Goal: Transaction & Acquisition: Subscribe to service/newsletter

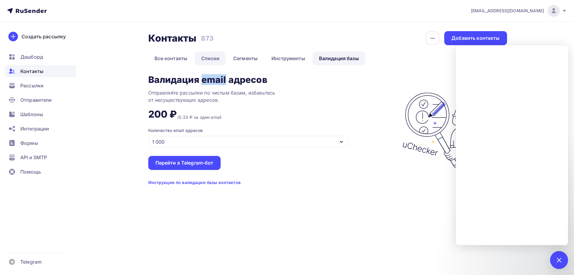
drag, startPoint x: 210, startPoint y: 58, endPoint x: 218, endPoint y: 51, distance: 10.6
click at [210, 58] on link "Списки" at bounding box center [210, 58] width 31 height 14
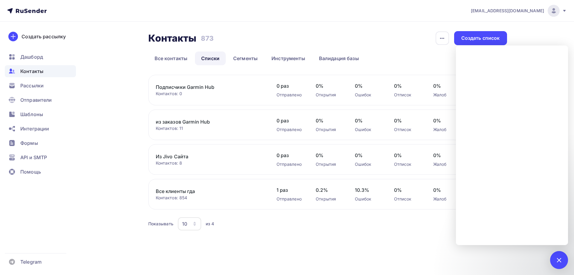
drag, startPoint x: 558, startPoint y: 261, endPoint x: 405, endPoint y: 179, distance: 172.7
click at [556, 261] on div at bounding box center [559, 260] width 8 height 8
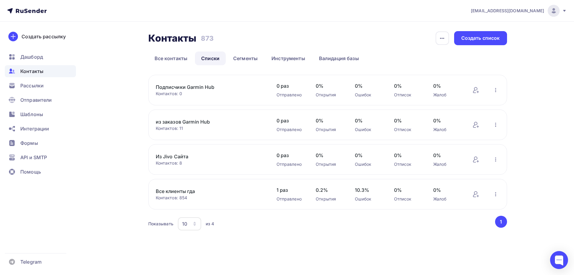
click at [187, 190] on link "Все клиенты гда" at bounding box center [207, 190] width 102 height 7
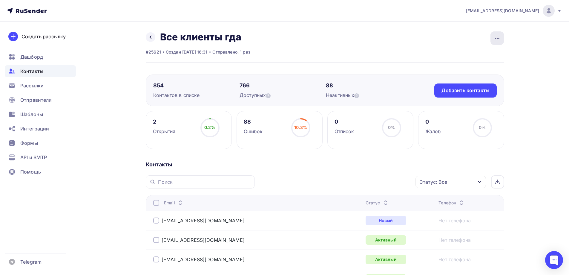
click at [501, 37] on div "button" at bounding box center [497, 37] width 13 height 13
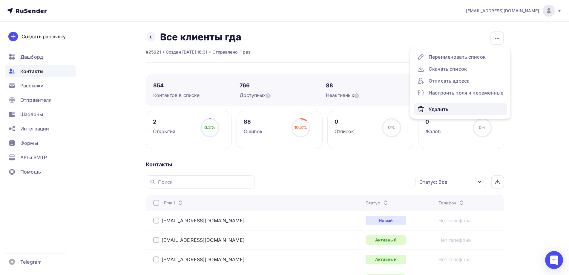
click at [443, 106] on div "Удалить" at bounding box center [461, 109] width 86 height 7
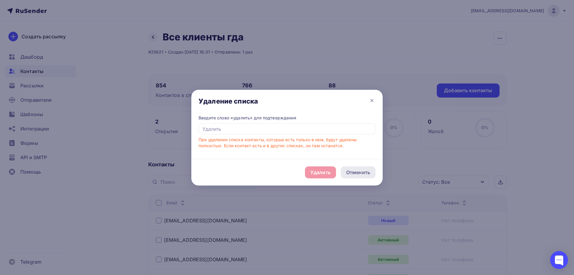
click at [366, 176] on div "Отменить" at bounding box center [358, 172] width 35 height 12
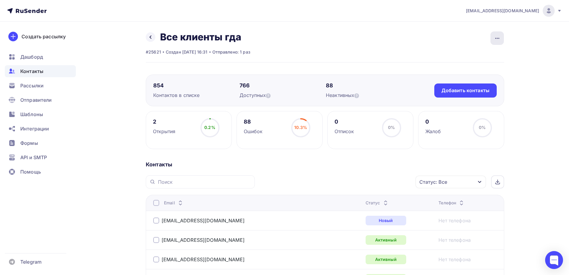
click at [500, 40] on icon "button" at bounding box center [497, 38] width 7 height 7
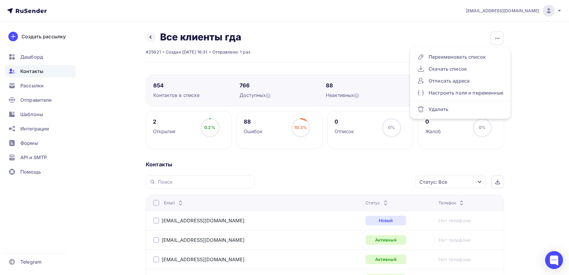
click at [296, 165] on div "Контакты" at bounding box center [325, 164] width 359 height 7
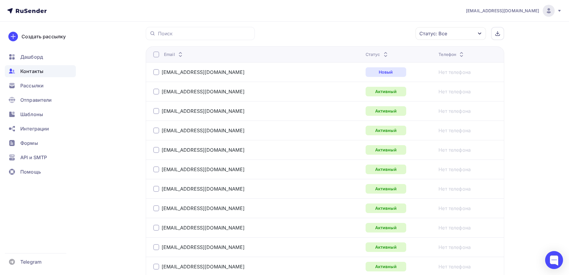
scroll to position [149, 0]
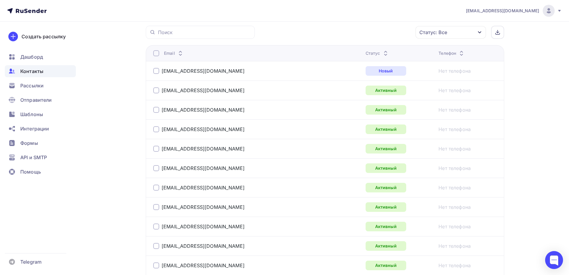
click at [158, 53] on div at bounding box center [156, 53] width 6 height 6
click at [401, 36] on div "Действие" at bounding box center [371, 33] width 79 height 12
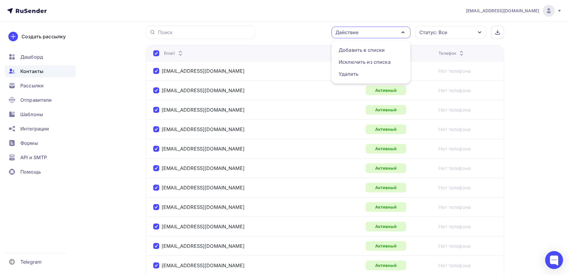
drag, startPoint x: 550, startPoint y: 62, endPoint x: 530, endPoint y: 67, distance: 20.4
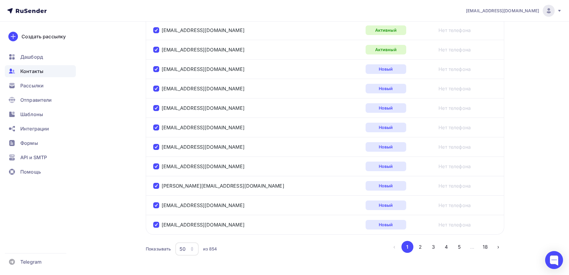
scroll to position [969, 0]
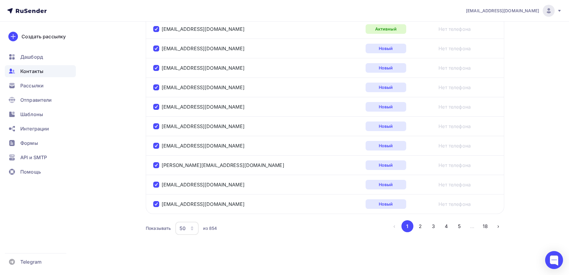
click at [195, 229] on icon "button" at bounding box center [192, 228] width 5 height 5
click at [191, 210] on div "100" at bounding box center [210, 209] width 57 height 7
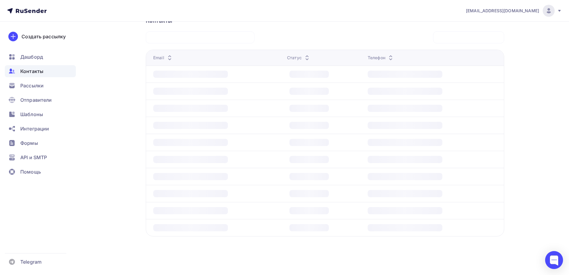
scroll to position [144, 0]
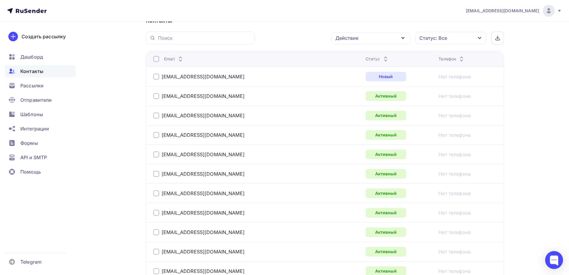
click at [156, 60] on div at bounding box center [156, 59] width 6 height 6
click at [159, 62] on div at bounding box center [156, 59] width 6 height 6
click at [390, 37] on div "Действие" at bounding box center [371, 38] width 79 height 12
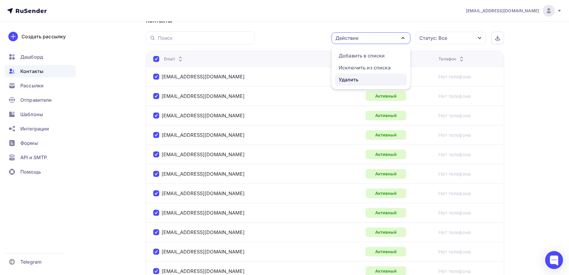
click at [365, 80] on div "Удалить" at bounding box center [371, 79] width 65 height 7
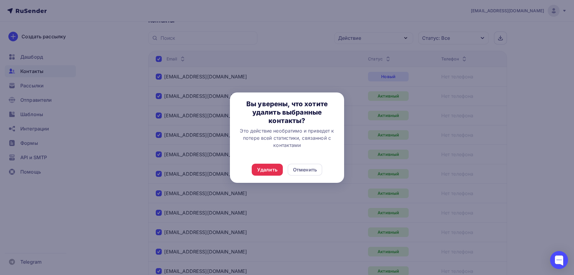
click at [271, 163] on div "Удалить Отменить" at bounding box center [287, 169] width 114 height 26
click at [269, 169] on div "Удалить" at bounding box center [267, 169] width 20 height 7
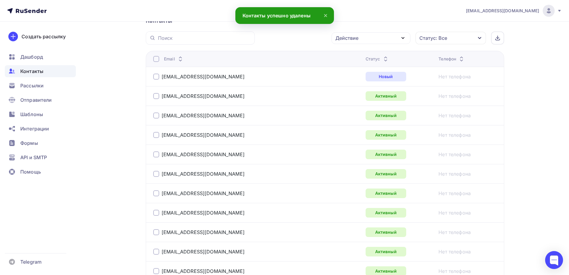
drag, startPoint x: 155, startPoint y: 57, endPoint x: 301, endPoint y: 55, distance: 146.5
click at [155, 56] on div at bounding box center [156, 59] width 6 height 6
click at [157, 58] on div at bounding box center [156, 59] width 6 height 6
click at [349, 39] on div "Действие" at bounding box center [347, 37] width 23 height 7
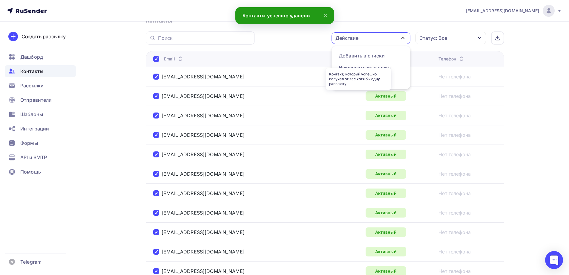
click at [348, 81] on div "Контакт, который успешно получал от вас хотя бы одну рассылку" at bounding box center [359, 79] width 66 height 22
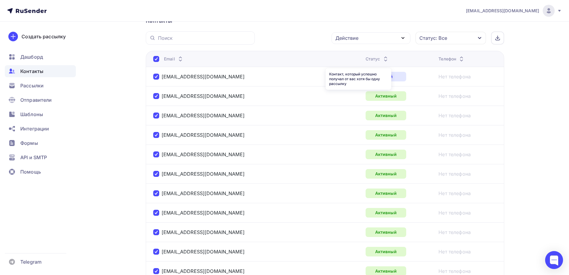
click at [359, 39] on div "Действие" at bounding box center [371, 38] width 79 height 12
click at [352, 79] on div "Удалить" at bounding box center [349, 79] width 20 height 7
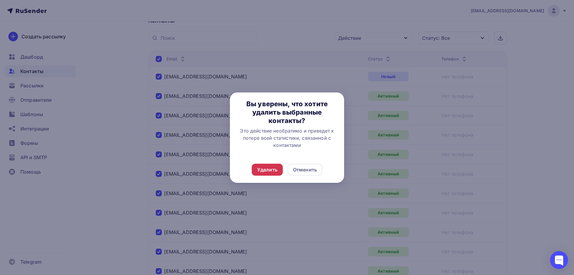
drag, startPoint x: 266, startPoint y: 173, endPoint x: 259, endPoint y: 171, distance: 7.8
click at [266, 176] on div "Удалить Отменить" at bounding box center [287, 169] width 114 height 26
click at [274, 170] on div "Удалить" at bounding box center [267, 169] width 20 height 7
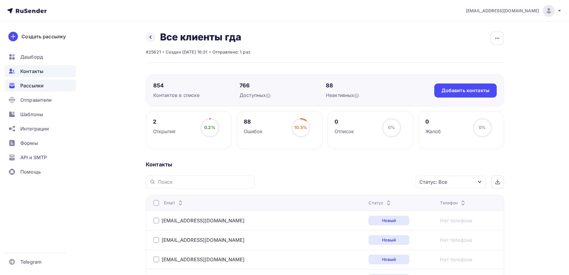
click at [31, 84] on span "Рассылки" at bounding box center [31, 85] width 23 height 7
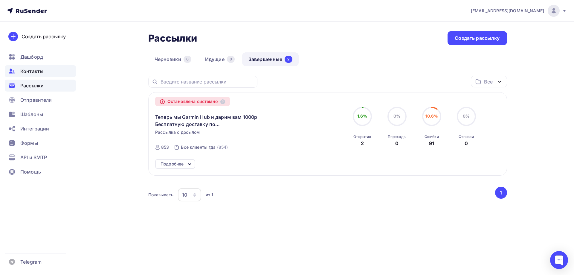
click at [29, 71] on span "Контакты" at bounding box center [31, 71] width 23 height 7
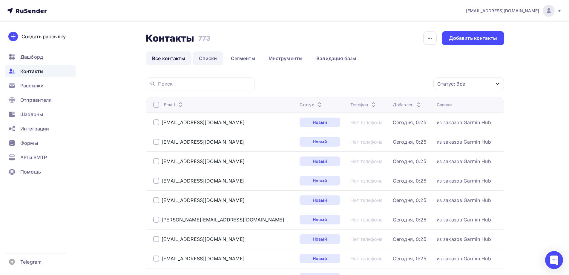
click at [207, 58] on link "Списки" at bounding box center [208, 58] width 31 height 14
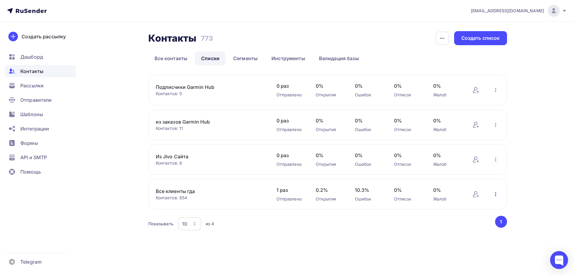
click at [494, 195] on icon "button" at bounding box center [495, 193] width 7 height 7
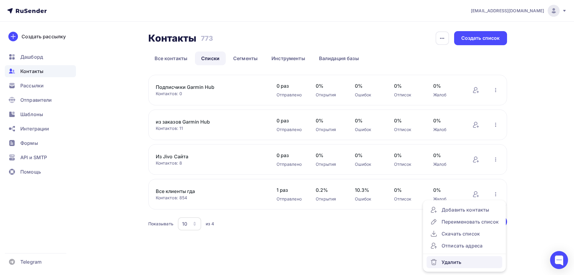
click at [450, 261] on div "Удалить" at bounding box center [464, 261] width 68 height 7
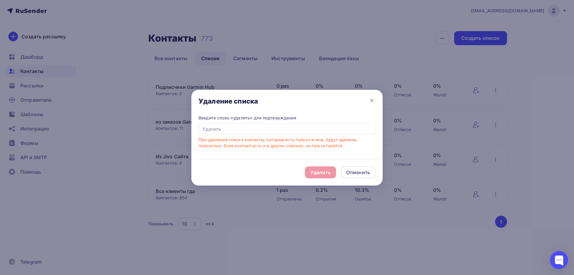
click at [320, 172] on div "Удалить Отменить" at bounding box center [286, 172] width 191 height 27
click at [230, 127] on input "text" at bounding box center [286, 128] width 177 height 11
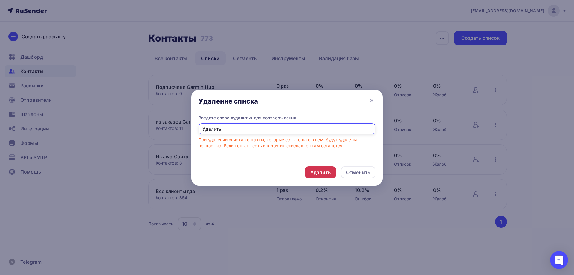
type input "Удалить"
click at [310, 173] on div "Удалить" at bounding box center [320, 172] width 31 height 12
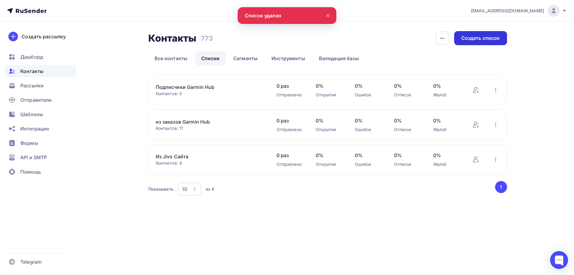
click at [482, 40] on div "Создать список" at bounding box center [480, 38] width 39 height 7
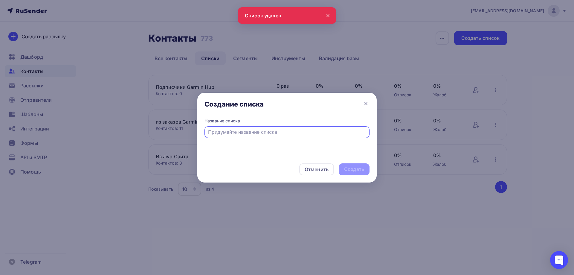
click at [241, 135] on input "text" at bounding box center [287, 131] width 158 height 7
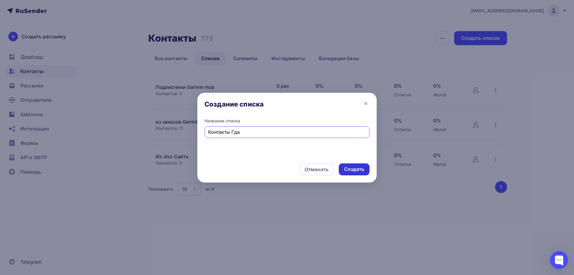
type input "Контакты Гда"
click at [349, 172] on div "Создать" at bounding box center [354, 169] width 20 height 7
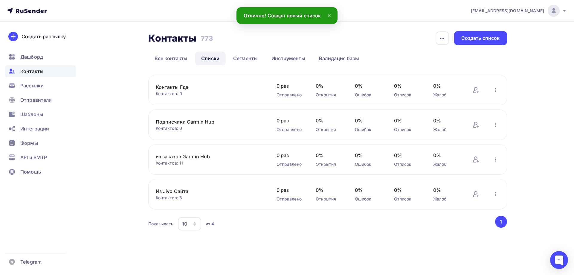
click at [168, 83] on div "Контакты Гда Контактов: 0 Добавить контакты Переименовать список Скачать список…" at bounding box center [327, 90] width 359 height 30
click at [477, 88] on icon at bounding box center [475, 89] width 7 height 7
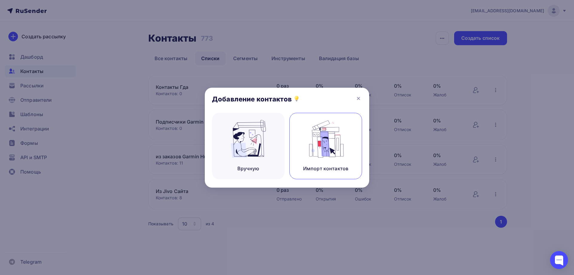
click at [335, 146] on img at bounding box center [326, 139] width 40 height 38
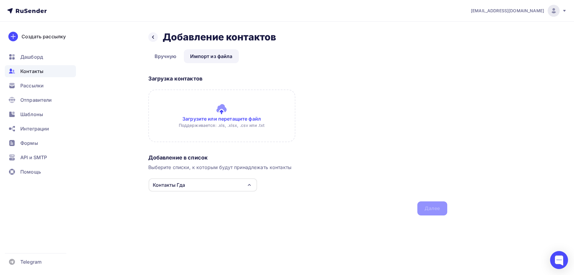
click at [198, 58] on link "Импорт из файла" at bounding box center [211, 56] width 55 height 14
click at [212, 118] on input "file" at bounding box center [221, 115] width 147 height 53
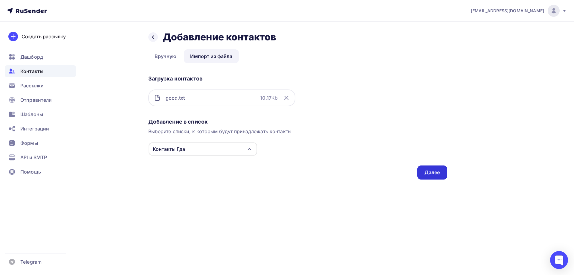
click at [430, 170] on div "Далее" at bounding box center [432, 172] width 16 height 7
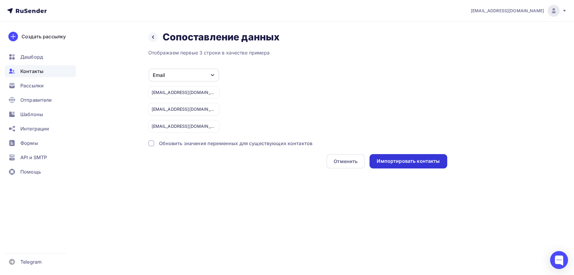
click at [396, 165] on div "Импортировать контакты" at bounding box center [407, 161] width 77 height 14
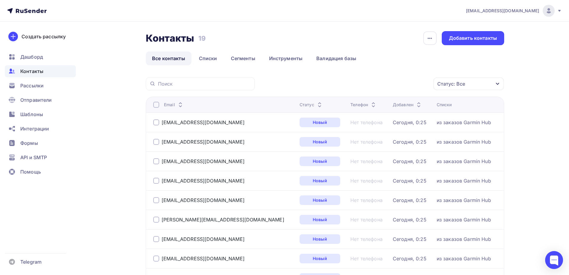
click at [38, 72] on span "Контакты" at bounding box center [31, 71] width 23 height 7
click at [202, 60] on link "Списки" at bounding box center [208, 58] width 31 height 14
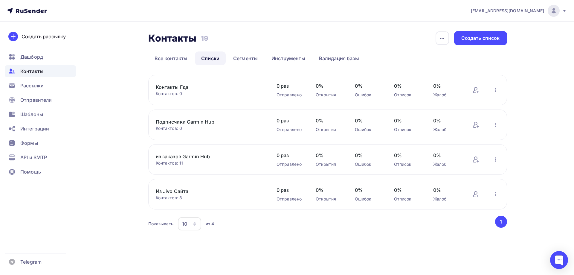
click at [182, 86] on link "Контакты Гда" at bounding box center [207, 86] width 102 height 7
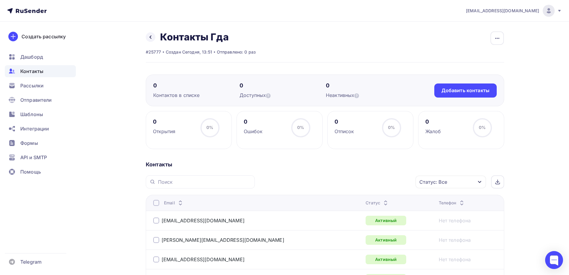
click at [502, 165] on div "Контакты" at bounding box center [325, 164] width 359 height 7
click at [152, 38] on icon at bounding box center [150, 37] width 5 height 5
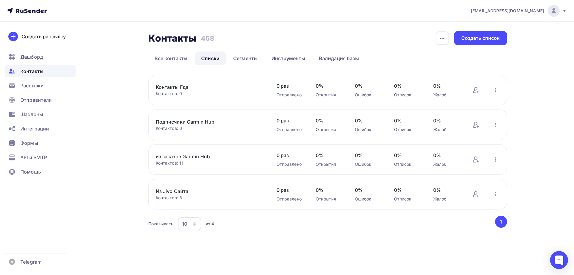
click at [175, 86] on link "Контакты Гда" at bounding box center [207, 86] width 102 height 7
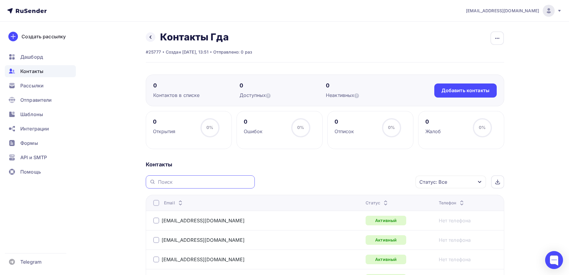
click at [188, 184] on input "text" at bounding box center [204, 181] width 93 height 7
drag, startPoint x: 194, startPoint y: 182, endPoint x: 105, endPoint y: 179, distance: 89.1
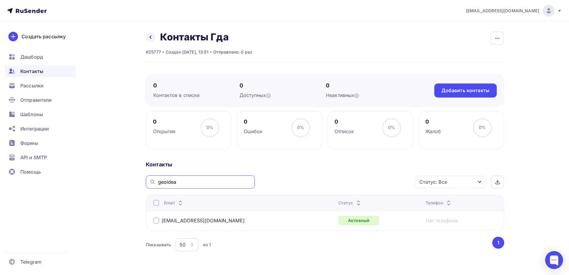
drag, startPoint x: 206, startPoint y: 182, endPoint x: 116, endPoint y: 180, distance: 90.6
click at [116, 180] on div "Назад Контакты Гда Переименовать список Скачать список Отписать адреса Настроит…" at bounding box center [285, 157] width 490 height 270
type input "swid"
click at [37, 88] on span "Рассылки" at bounding box center [31, 85] width 23 height 7
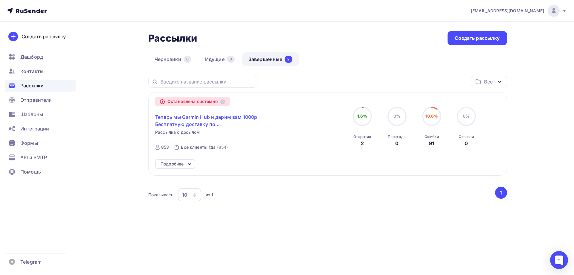
click at [191, 117] on span "Теперь мы Garmin Hub и дарим вам 1000р Бесплатную доставку по [GEOGRAPHIC_DATA]" at bounding box center [206, 120] width 103 height 14
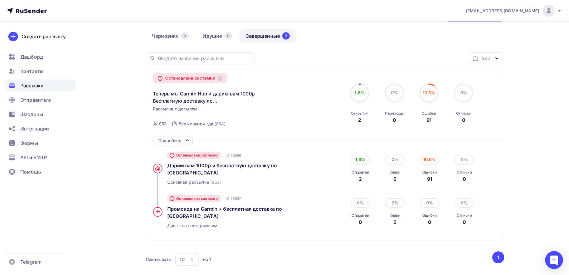
scroll to position [60, 0]
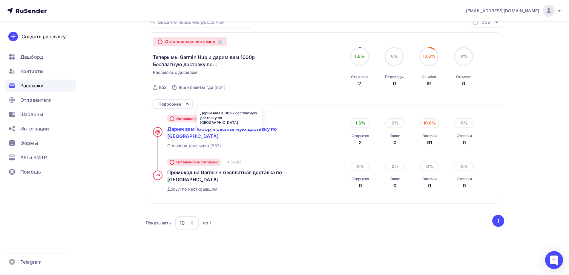
click at [183, 129] on span "Дарим вам 1000р и бесплатную доставку по [GEOGRAPHIC_DATA]" at bounding box center [222, 132] width 110 height 13
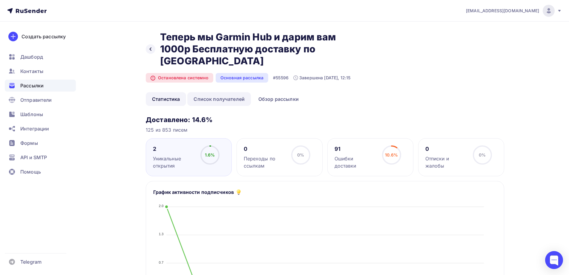
click at [225, 100] on link "Список получателей" at bounding box center [219, 99] width 64 height 14
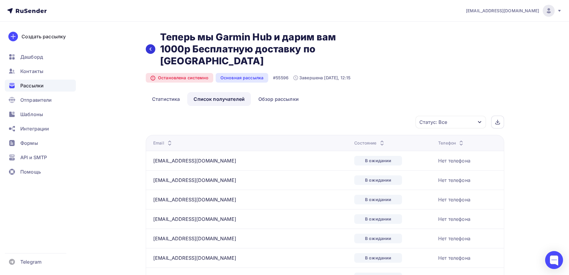
click at [151, 49] on icon at bounding box center [150, 49] width 5 height 5
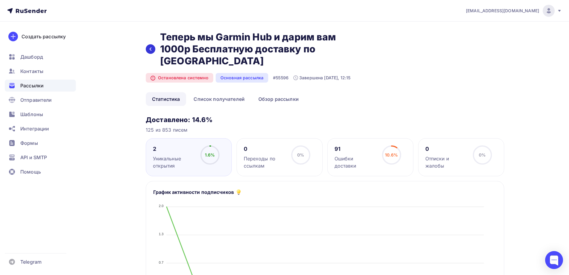
click at [150, 49] on icon at bounding box center [151, 49] width 2 height 3
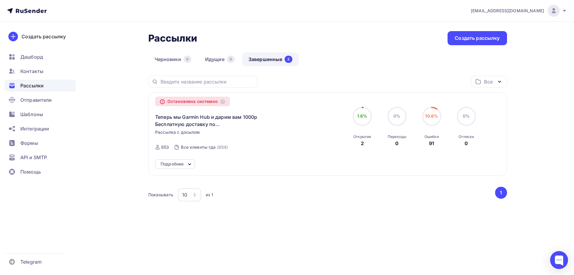
click at [192, 162] on icon at bounding box center [189, 164] width 7 height 7
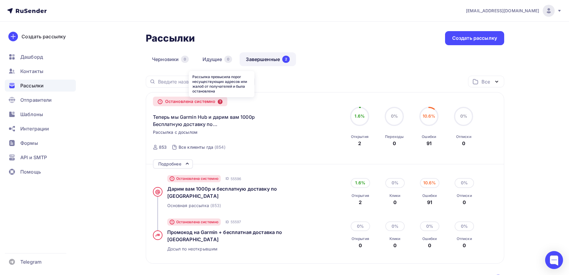
click at [222, 102] on icon at bounding box center [220, 101] width 5 height 5
click at [35, 71] on span "Контакты" at bounding box center [31, 71] width 23 height 7
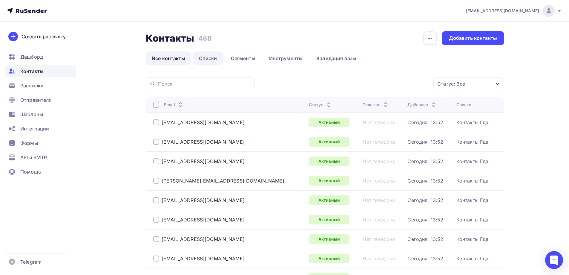
click at [208, 60] on link "Списки" at bounding box center [208, 58] width 31 height 14
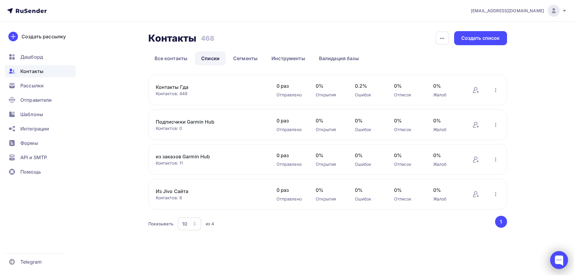
click at [561, 258] on div at bounding box center [559, 260] width 18 height 18
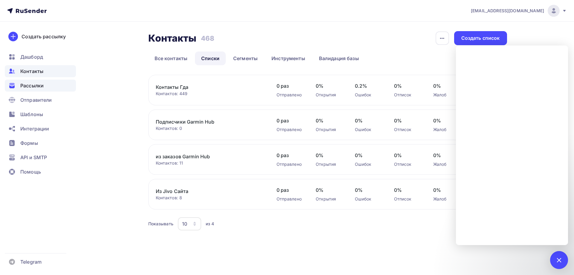
click at [37, 83] on span "Рассылки" at bounding box center [31, 85] width 23 height 7
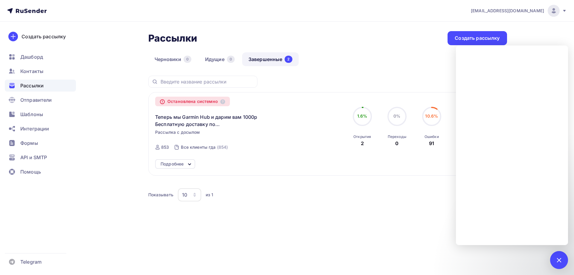
drag, startPoint x: 190, startPoint y: 163, endPoint x: 192, endPoint y: 167, distance: 4.7
click at [190, 163] on icon at bounding box center [189, 164] width 7 height 7
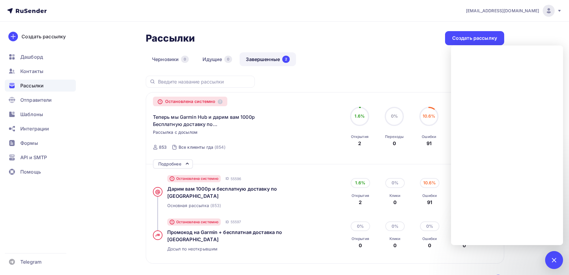
click at [372, 26] on div "Рассылки Рассылки Создать рассылку Черновики 0 Идущие 0 Завершенные 2 Завершенн…" at bounding box center [285, 179] width 490 height 314
click at [553, 261] on div at bounding box center [554, 260] width 8 height 8
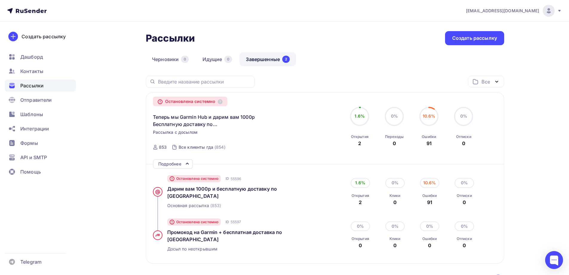
click at [41, 83] on span "Рассылки" at bounding box center [31, 85] width 23 height 7
click at [479, 39] on div "Создать рассылку" at bounding box center [475, 38] width 45 height 7
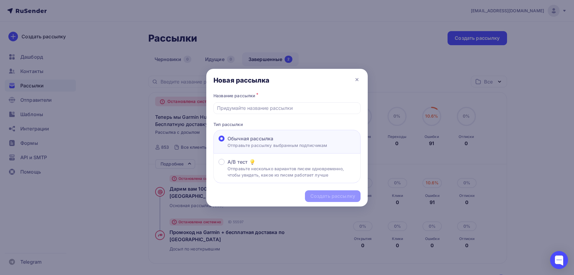
drag, startPoint x: 222, startPoint y: 138, endPoint x: 226, endPoint y: 133, distance: 6.8
click at [222, 139] on span at bounding box center [222, 138] width 6 height 6
click at [227, 142] on input "Обычная рассылка Отправьте рассылку выбранным подписчикам" at bounding box center [227, 142] width 0 height 0
click at [253, 108] on input "text" at bounding box center [287, 107] width 140 height 7
click at [260, 107] on input "text" at bounding box center [287, 107] width 140 height 7
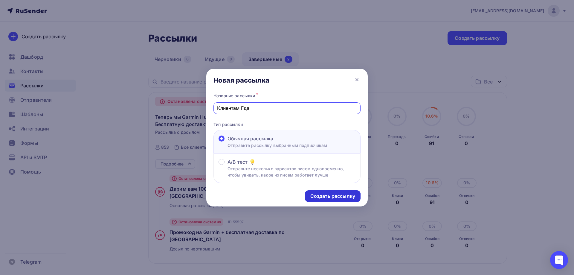
type input "Клиентам Гда"
click at [326, 194] on div "Создать рассылку" at bounding box center [332, 196] width 45 height 7
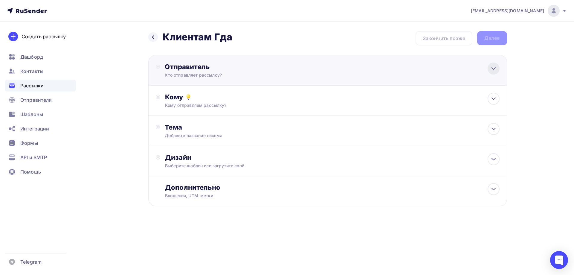
click at [490, 71] on icon at bounding box center [493, 68] width 7 height 7
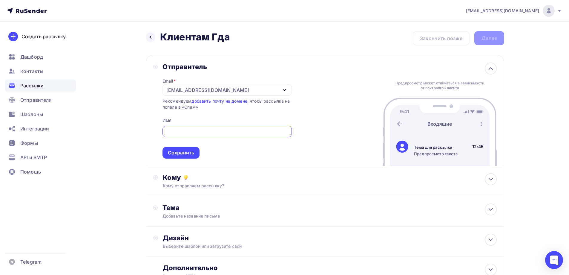
click at [187, 131] on input "text" at bounding box center [227, 131] width 123 height 7
click at [254, 84] on div "[EMAIL_ADDRESS][DOMAIN_NAME]" at bounding box center [227, 90] width 129 height 12
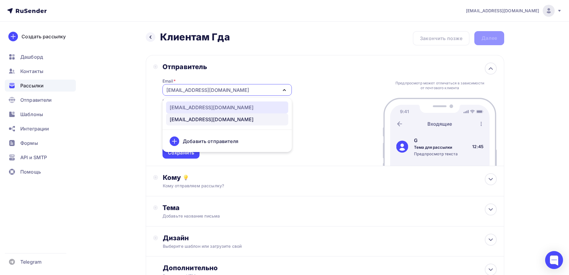
drag, startPoint x: 215, startPoint y: 104, endPoint x: 210, endPoint y: 104, distance: 5.1
click at [214, 104] on div "[EMAIL_ADDRESS][DOMAIN_NAME]" at bounding box center [227, 107] width 115 height 7
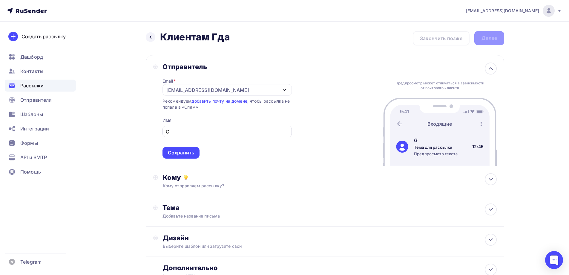
click at [191, 129] on input "G" at bounding box center [227, 131] width 123 height 7
type input "Garmin Hub"
click at [340, 132] on div "Отправитель Email * info@garminhub.ru info@garminhub.ru geoidearu@ya.ru Добавит…" at bounding box center [325, 110] width 359 height 111
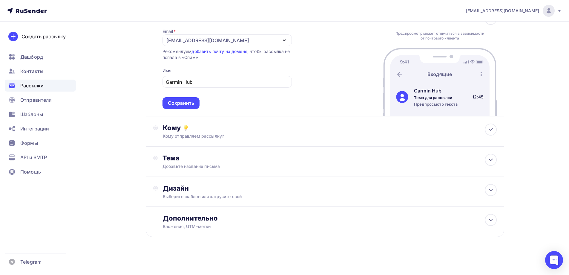
scroll to position [50, 0]
click at [490, 131] on icon at bounding box center [491, 128] width 7 height 7
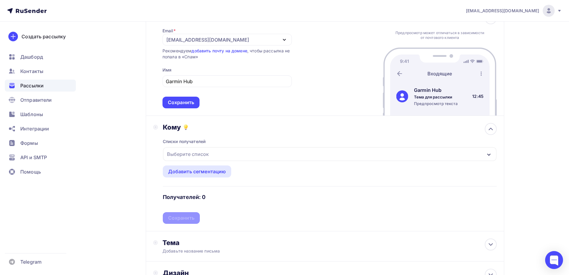
click at [204, 154] on div "Выберите список" at bounding box center [188, 154] width 47 height 11
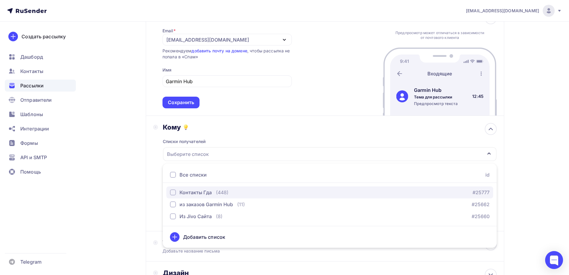
click at [190, 193] on div "Контакты Гда" at bounding box center [196, 192] width 32 height 7
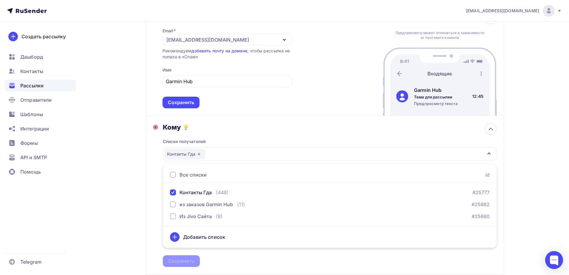
click at [274, 107] on span "Garmin Hub Сохранить" at bounding box center [227, 90] width 129 height 35
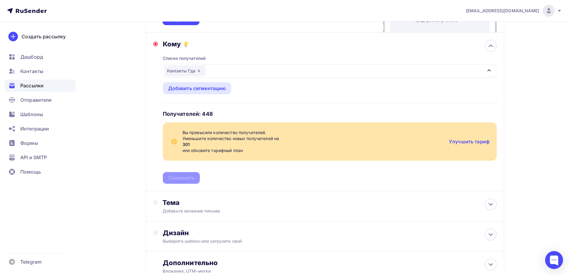
scroll to position [140, 0]
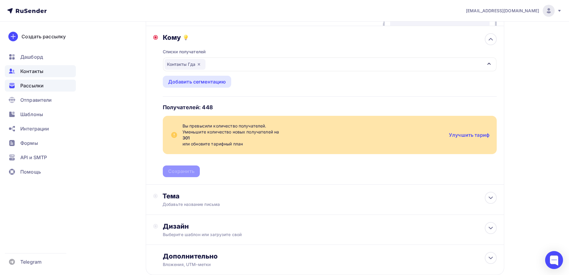
click at [34, 73] on span "Контакты" at bounding box center [31, 71] width 23 height 7
drag, startPoint x: 267, startPoint y: 177, endPoint x: 299, endPoint y: 180, distance: 32.1
click at [270, 177] on div "Кому Списки получателей Контакты Гда Все списки id Контакты Гда (448) #25777 из…" at bounding box center [325, 105] width 359 height 158
click at [561, 261] on div at bounding box center [555, 260] width 18 height 18
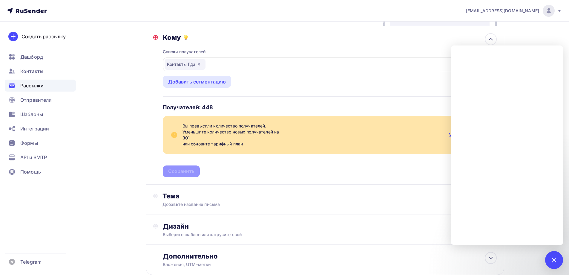
click at [254, 166] on div "Списки получателей Контакты Гда Все списки id Контакты Гда (448) #25777 из зака…" at bounding box center [330, 109] width 334 height 135
click at [302, 107] on div "Списки получателей Контакты Гда Все списки id Контакты Гда (448) #25777 из зака…" at bounding box center [330, 109] width 334 height 135
click at [319, 175] on div "Списки получателей Контакты Гда Все списки id Контакты Гда (448) #25777 из зака…" at bounding box center [330, 109] width 334 height 135
click at [355, 39] on div "Кому" at bounding box center [330, 37] width 334 height 8
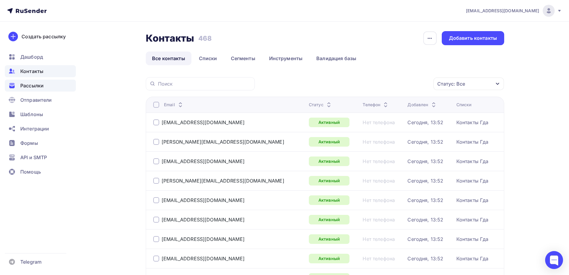
click at [26, 87] on span "Рассылки" at bounding box center [31, 85] width 23 height 7
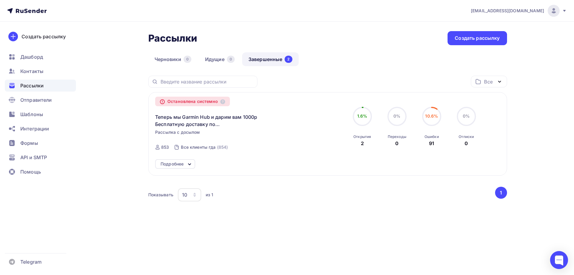
click at [186, 163] on div "Подробнее" at bounding box center [175, 164] width 40 height 10
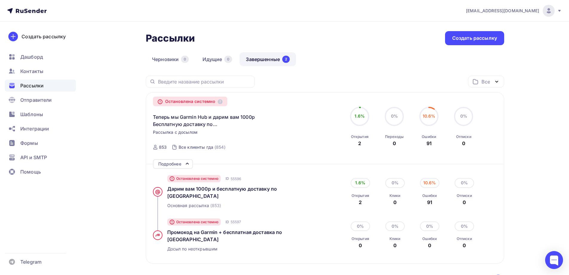
click at [186, 163] on icon at bounding box center [187, 163] width 7 height 7
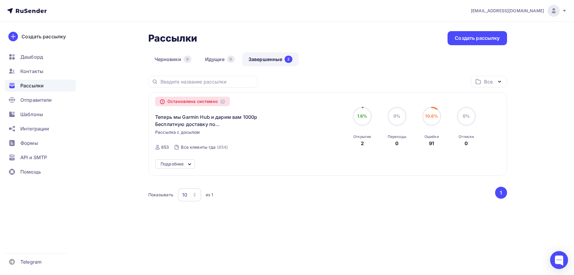
click at [186, 163] on div "Подробнее" at bounding box center [175, 164] width 40 height 10
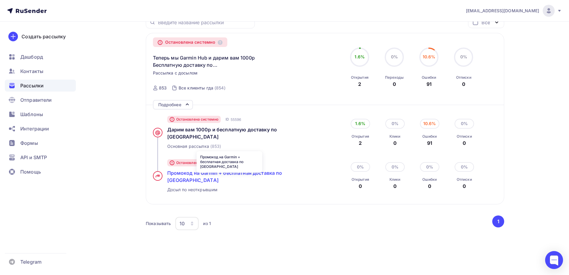
scroll to position [60, 0]
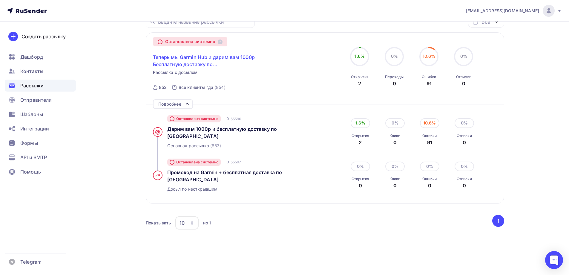
click at [197, 60] on span "Теперь мы Garmin Hub и дарим вам 1000р Бесплатную доставку по [GEOGRAPHIC_DATA]" at bounding box center [204, 61] width 103 height 14
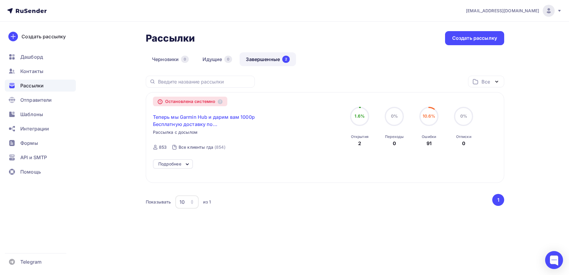
scroll to position [0, 0]
click at [198, 116] on span "Теперь мы Garmin Hub и дарим вам 1000р Бесплатную доставку по [GEOGRAPHIC_DATA]" at bounding box center [206, 120] width 103 height 14
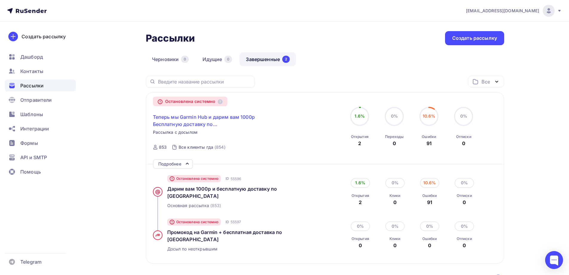
click at [198, 116] on span "Теперь мы Garmin Hub и дарим вам 1000р Бесплатную доставку по [GEOGRAPHIC_DATA]" at bounding box center [204, 120] width 103 height 14
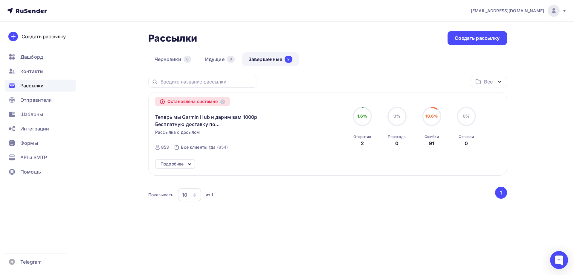
click at [276, 61] on link "Завершенные 2" at bounding box center [270, 59] width 56 height 14
click at [204, 148] on div "Все клиенты гда" at bounding box center [198, 147] width 35 height 6
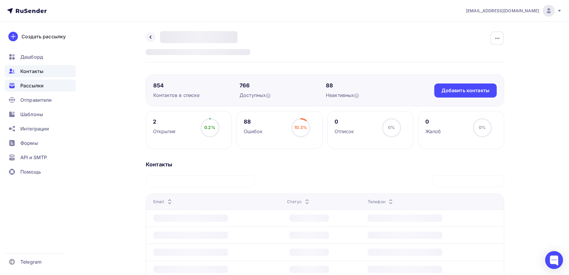
click at [33, 86] on span "Рассылки" at bounding box center [31, 85] width 23 height 7
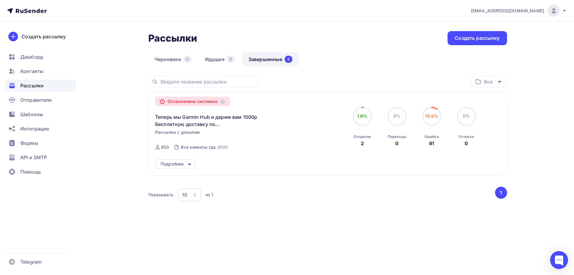
click at [33, 86] on span "Рассылки" at bounding box center [31, 85] width 23 height 7
click at [39, 72] on span "Контакты" at bounding box center [31, 71] width 23 height 7
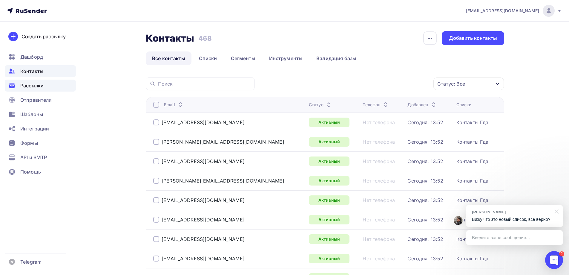
click at [42, 86] on span "Рассылки" at bounding box center [31, 85] width 23 height 7
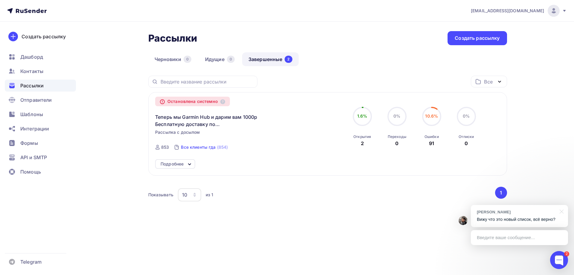
click at [196, 148] on div "Все клиенты гда" at bounding box center [198, 147] width 35 height 6
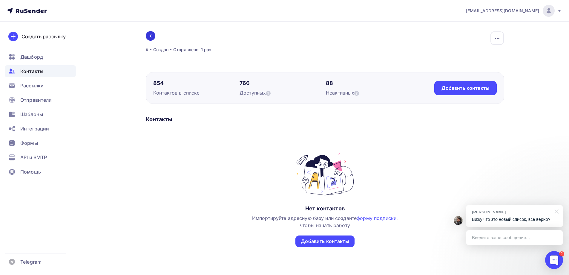
click at [151, 35] on icon at bounding box center [150, 35] width 5 height 5
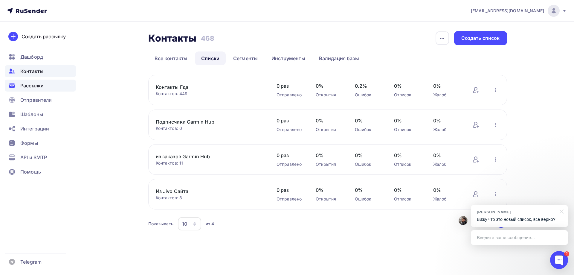
click at [14, 86] on icon at bounding box center [11, 86] width 5 height 3
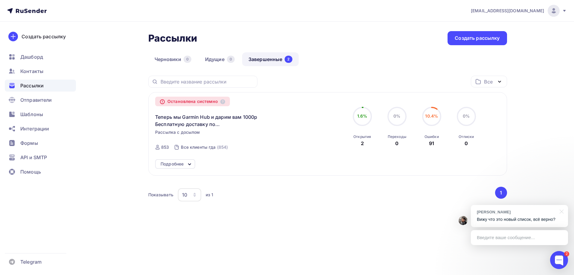
click at [188, 163] on icon at bounding box center [189, 164] width 7 height 7
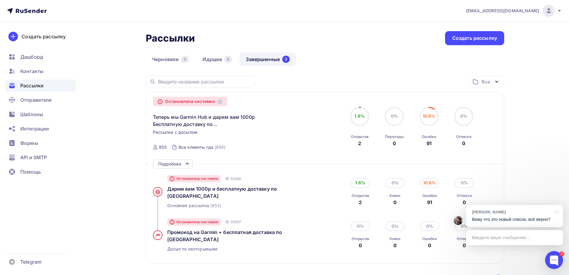
scroll to position [30, 0]
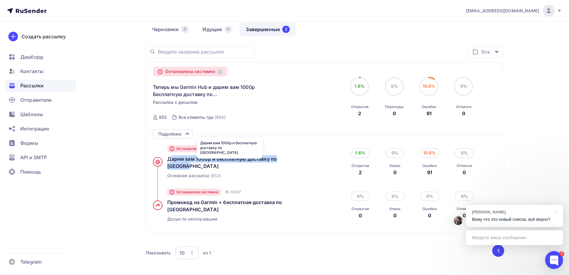
drag, startPoint x: 193, startPoint y: 160, endPoint x: 196, endPoint y: 166, distance: 6.6
click at [196, 166] on div "Остановлена системно ID 55596 Дарим вам 1000р и бесплатную доставку по России О…" at bounding box center [238, 161] width 170 height 43
copy span "Дарим вам 1000р и бесплатную доставку по [GEOGRAPHIC_DATA]"
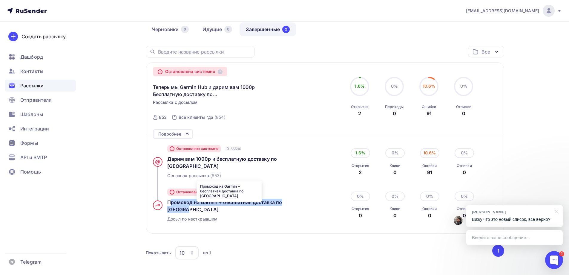
drag, startPoint x: 165, startPoint y: 200, endPoint x: 188, endPoint y: 209, distance: 24.2
click at [188, 209] on div "Остановлена системно ID 55597 Промокод на Garmin + бесплатная доставка по Росси…" at bounding box center [238, 205] width 170 height 43
copy span "Промокод на Garmin + бесплатная доставка по [GEOGRAPHIC_DATA]"
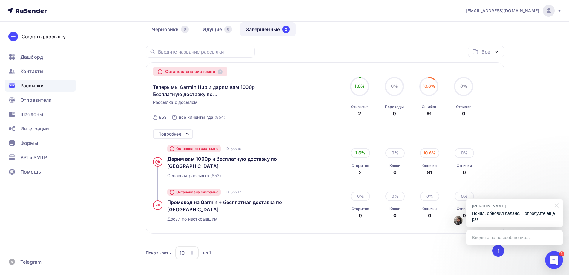
click at [491, 238] on div "Введите ваше сообщение..." at bounding box center [514, 237] width 97 height 15
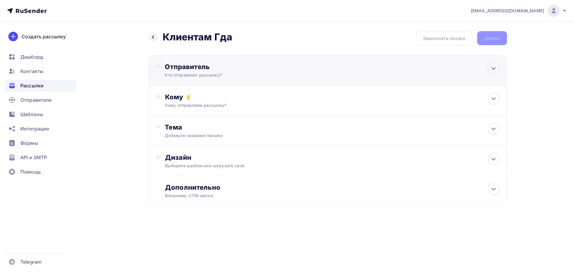
click at [492, 68] on icon at bounding box center [494, 69] width 4 height 2
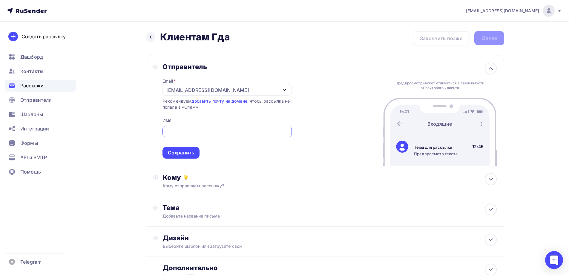
click at [215, 91] on div "[EMAIL_ADDRESS][DOMAIN_NAME]" at bounding box center [227, 90] width 129 height 12
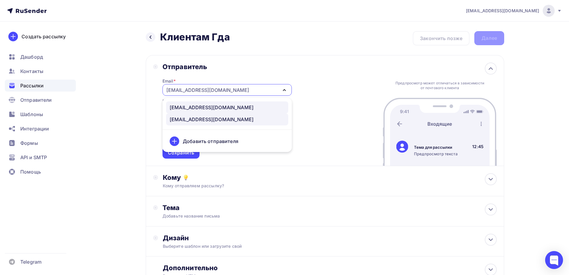
click at [195, 105] on div "[EMAIL_ADDRESS][DOMAIN_NAME]" at bounding box center [212, 107] width 84 height 7
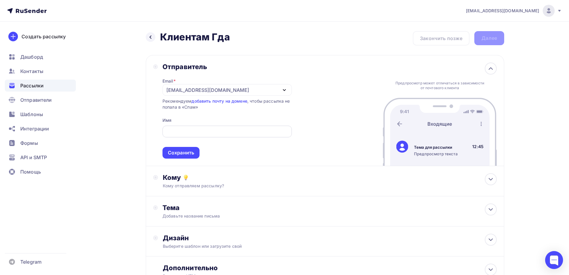
click at [173, 127] on div at bounding box center [227, 132] width 129 height 12
click at [178, 129] on input "text" at bounding box center [227, 131] width 123 height 7
drag, startPoint x: 191, startPoint y: 132, endPoint x: 149, endPoint y: 132, distance: 41.3
click at [150, 132] on div "Отправитель Email * [EMAIL_ADDRESS][DOMAIN_NAME] [EMAIL_ADDRESS][DOMAIN_NAME] […" at bounding box center [325, 110] width 359 height 111
drag, startPoint x: 228, startPoint y: 130, endPoint x: 196, endPoint y: 130, distance: 32.0
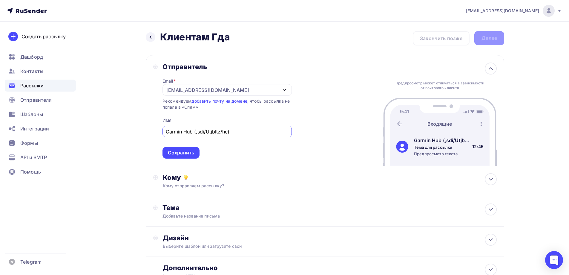
click at [196, 130] on input "Garmin Hub (,sdi/Utjbltz/he)" at bounding box center [227, 131] width 123 height 7
drag, startPoint x: 227, startPoint y: 134, endPoint x: 196, endPoint y: 129, distance: 31.1
click at [196, 129] on input "Garmin Hub (,sdi/Utjbltz/he)" at bounding box center [227, 131] width 123 height 7
click at [211, 133] on input "Garmin Hub (бывш.Геоидея.ру)" at bounding box center [227, 131] width 123 height 7
click at [260, 132] on input "Garmin Hub (бывш. Геоидея.ру)" at bounding box center [227, 131] width 123 height 7
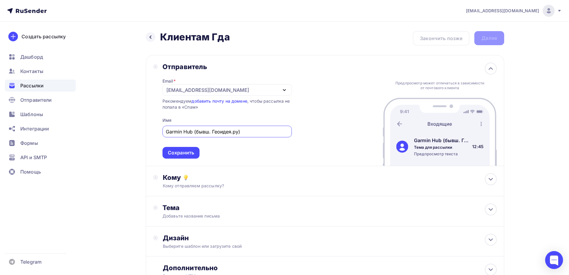
drag, startPoint x: 248, startPoint y: 133, endPoint x: 192, endPoint y: 132, distance: 55.9
click at [192, 132] on input "Garmin Hub (бывш. Геоидея.ру)" at bounding box center [227, 131] width 123 height 7
type input "Garmin Hub"
click at [187, 153] on div "Сохранить" at bounding box center [181, 152] width 26 height 7
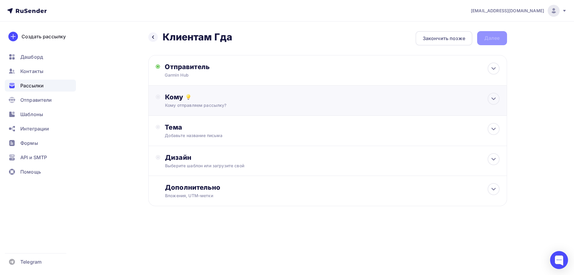
click at [213, 108] on div "Кому отправляем рассылку?" at bounding box center [315, 105] width 301 height 6
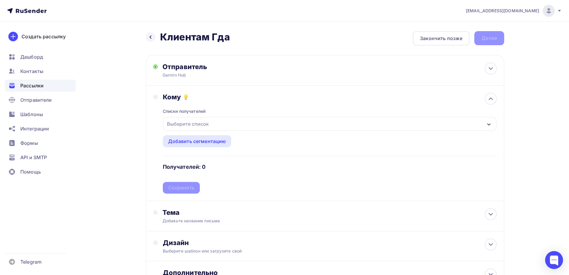
click at [211, 124] on div "Выберите список" at bounding box center [330, 124] width 334 height 14
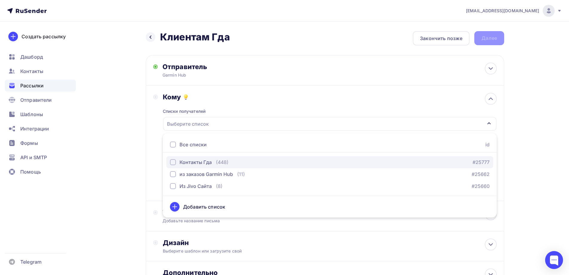
click at [189, 162] on div "Контакты Гда" at bounding box center [196, 161] width 32 height 7
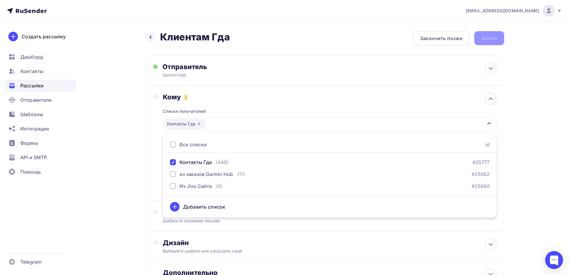
drag, startPoint x: 526, startPoint y: 132, endPoint x: 474, endPoint y: 123, distance: 53.0
click at [524, 131] on div "Назад Клиентам Гда Клиентам Гда Закончить позже Далее Отправитель Garmin Hub Em…" at bounding box center [285, 176] width 490 height 308
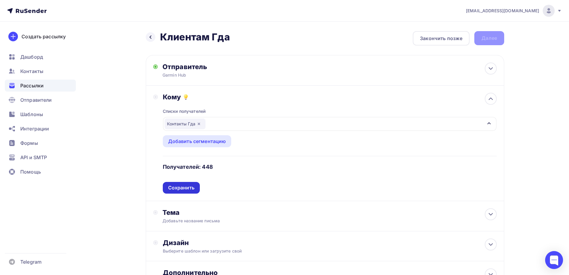
click at [185, 187] on div "Сохранить" at bounding box center [181, 187] width 26 height 7
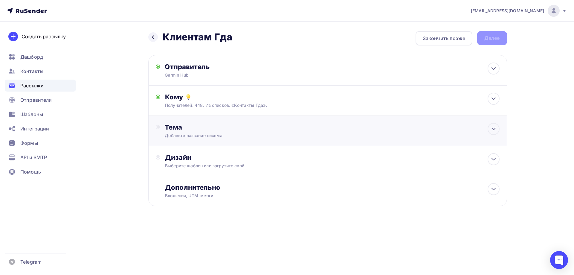
click at [180, 128] on div "Тема" at bounding box center [224, 127] width 118 height 8
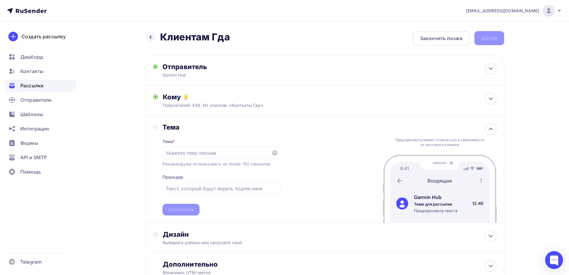
drag, startPoint x: 358, startPoint y: 17, endPoint x: 349, endPoint y: 19, distance: 9.4
click at [358, 17] on nav "[EMAIL_ADDRESS][DOMAIN_NAME] Аккаунт Тарифы Выйти Создать рассылку [GEOGRAPHIC_…" at bounding box center [284, 11] width 569 height 22
drag, startPoint x: 179, startPoint y: 153, endPoint x: 187, endPoint y: 154, distance: 7.2
click at [180, 153] on input "text" at bounding box center [217, 152] width 102 height 7
paste input "Дарим вам 1000р и бесплатную доставку по [GEOGRAPHIC_DATA]"
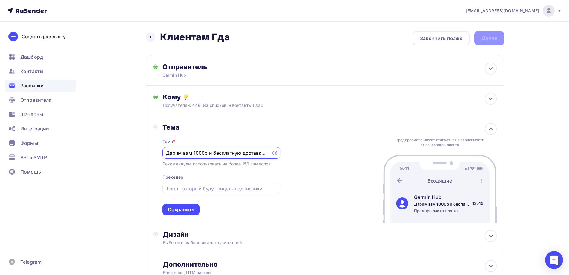
scroll to position [0, 22]
type input "Дарим вам 1000р и бесплатную доставку по [GEOGRAPHIC_DATA]"
click at [184, 190] on input "text" at bounding box center [221, 188] width 111 height 7
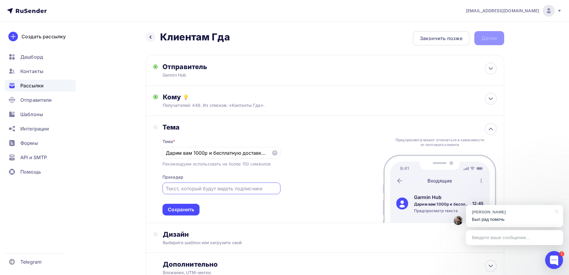
drag, startPoint x: 180, startPoint y: 188, endPoint x: 239, endPoint y: 194, distance: 59.2
click at [181, 187] on input "text" at bounding box center [221, 188] width 111 height 7
paste input "Мы переехали на новый адрес [DOMAIN_NAME] и теперь работаем под новым именем [P…"
type input "Мы переехали на новый адрес [DOMAIN_NAME] и теперь работаем под новым именем [P…"
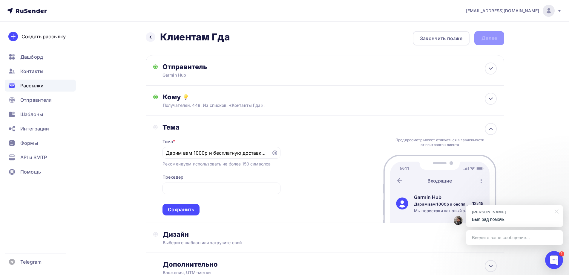
click at [301, 184] on div "[PERSON_NAME] * Дарим вам 1000р и бесплатную доставку по [GEOGRAPHIC_DATA] Реко…" at bounding box center [325, 169] width 359 height 107
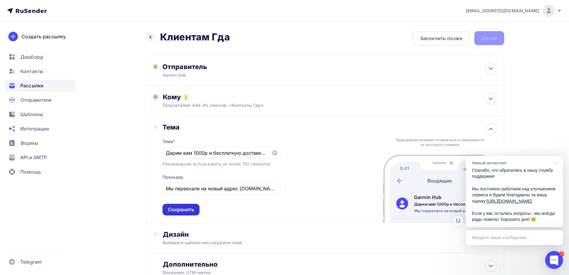
click at [182, 207] on div "Сохранить" at bounding box center [181, 209] width 26 height 7
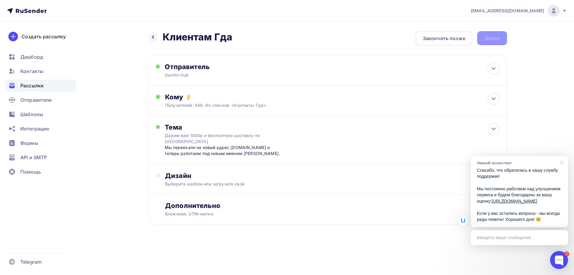
click at [560, 156] on div at bounding box center [560, 162] width 15 height 12
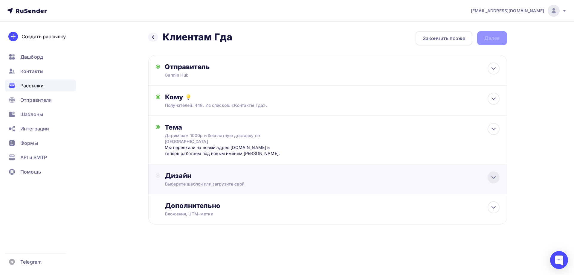
click at [495, 180] on icon at bounding box center [493, 177] width 7 height 7
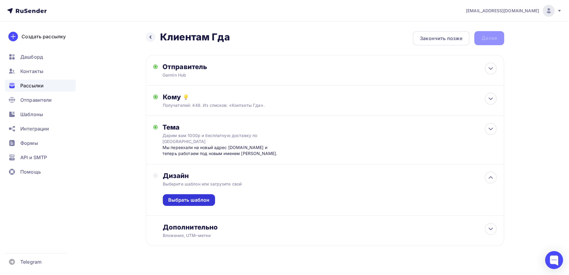
click at [200, 200] on div "Выбрать шаблон" at bounding box center [189, 199] width 42 height 7
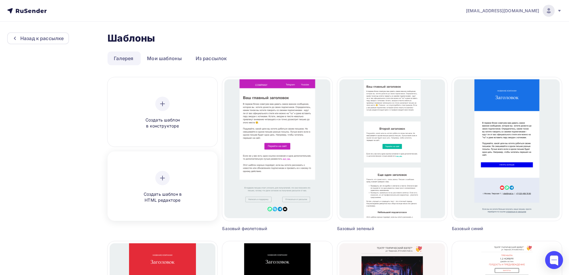
click at [160, 177] on icon at bounding box center [162, 177] width 7 height 7
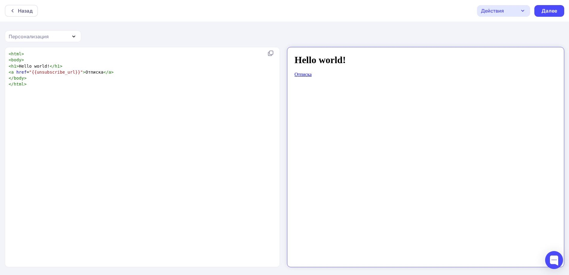
click at [50, 60] on pre "< body >" at bounding box center [141, 60] width 268 height 6
type textarea "<html> <body> <h1>Hello world!</h1> <a href="{{unsubscribe_url}}">Отписка</a> <…"
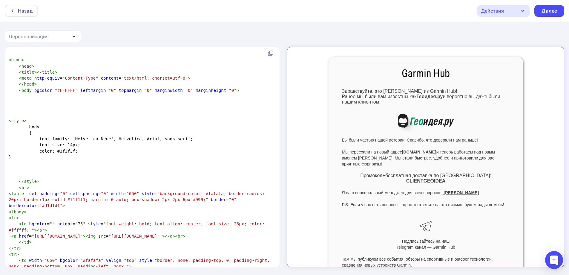
scroll to position [395, 0]
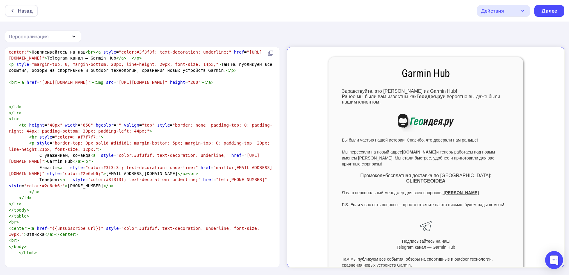
click at [359, 33] on div "Назад Действия Отправить тестовое письмо Сохранить в Мои шаблоны Выйти без сохр…" at bounding box center [284, 137] width 569 height 275
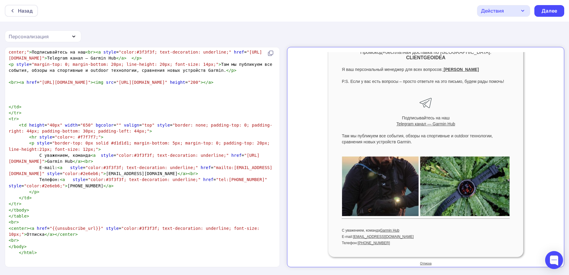
scroll to position [130, 0]
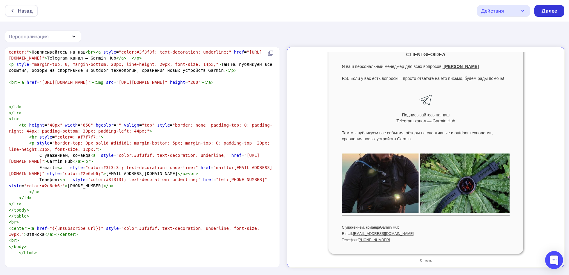
click at [563, 11] on div "Далее" at bounding box center [550, 11] width 30 height 12
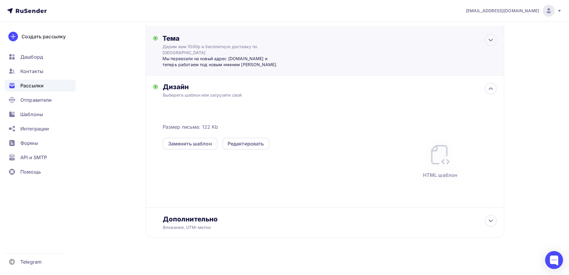
scroll to position [90, 0]
click at [491, 86] on icon at bounding box center [491, 87] width 7 height 7
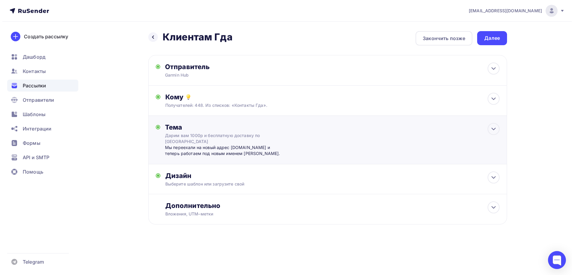
scroll to position [0, 0]
click at [204, 206] on div "Дополнительно" at bounding box center [332, 205] width 334 height 8
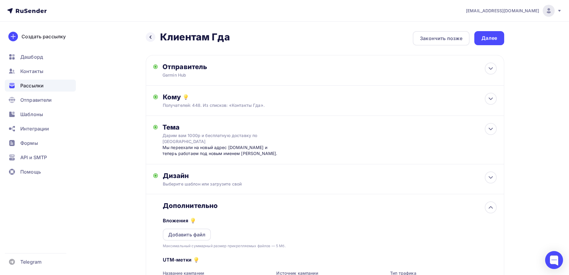
scroll to position [83, 0]
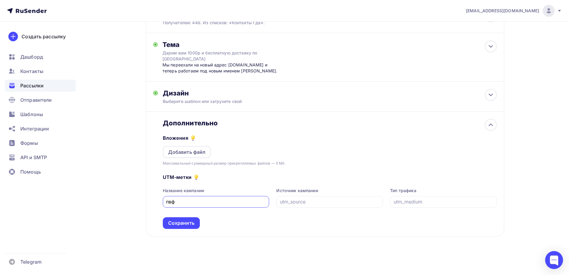
click at [200, 202] on input "пвф" at bounding box center [216, 201] width 100 height 7
drag, startPoint x: 208, startPoint y: 201, endPoint x: 146, endPoint y: 199, distance: 62.2
click at [146, 199] on div "Назад Клиентам Гда Клиентам Гда Закончить позже Далее Отправитель Garmin Hub Em…" at bounding box center [285, 107] width 490 height 336
type input "gda"
click at [305, 204] on input "text" at bounding box center [330, 201] width 100 height 7
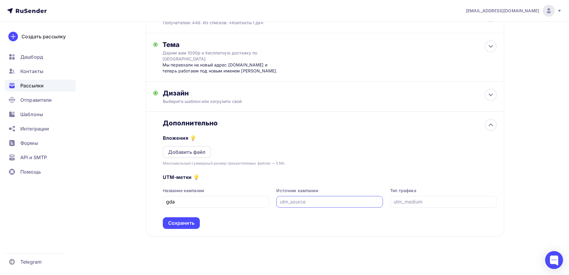
drag, startPoint x: 327, startPoint y: 201, endPoint x: 291, endPoint y: 203, distance: 36.8
click at [291, 203] on input "text" at bounding box center [330, 201] width 100 height 7
paste input "newsletter"
type input "newsletter"
click at [428, 203] on input "text" at bounding box center [444, 201] width 100 height 7
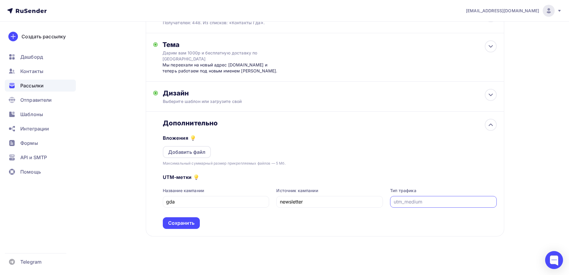
click at [427, 203] on input "text" at bounding box center [444, 201] width 100 height 7
paste input "email"
type input "email"
click at [487, 126] on div at bounding box center [491, 125] width 12 height 12
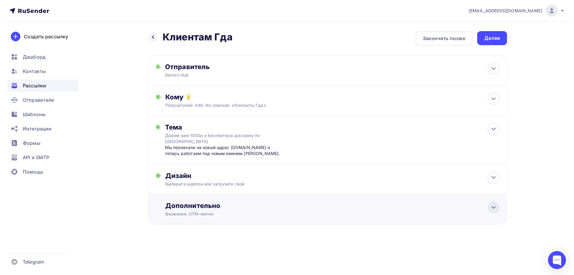
scroll to position [0, 0]
click at [492, 129] on icon at bounding box center [493, 128] width 7 height 7
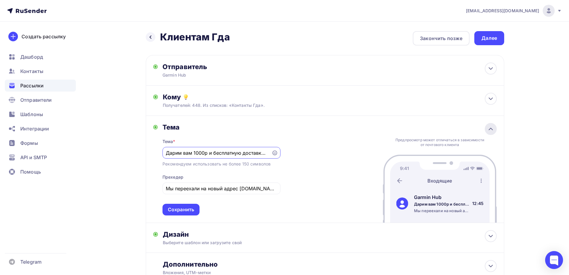
click at [493, 129] on icon at bounding box center [491, 128] width 7 height 7
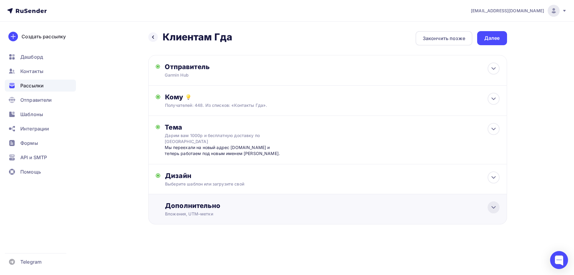
click at [497, 210] on div at bounding box center [494, 207] width 12 height 12
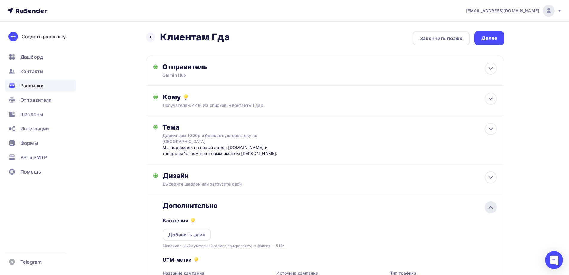
click at [497, 210] on div "Дополнительно Вложения Добавить файл Максимальный суммарный размер прикрепляемы…" at bounding box center [325, 256] width 359 height 125
click at [485, 42] on div "Далее" at bounding box center [490, 38] width 30 height 14
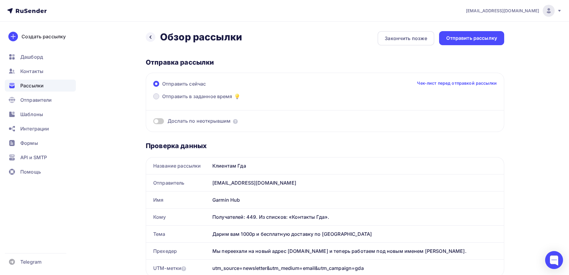
click at [157, 97] on span at bounding box center [156, 96] width 6 height 6
click at [162, 100] on input "Отправить в заданное время" at bounding box center [162, 100] width 0 height 0
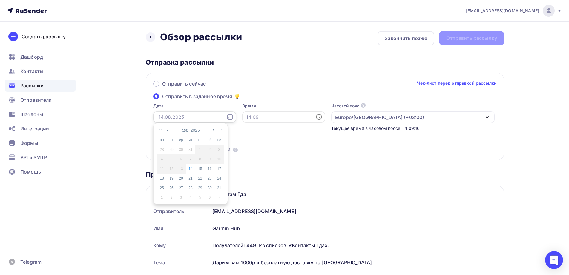
click at [176, 120] on input "text" at bounding box center [194, 116] width 83 height 11
click at [192, 167] on div "14" at bounding box center [191, 168] width 10 height 5
type input "[DATE]"
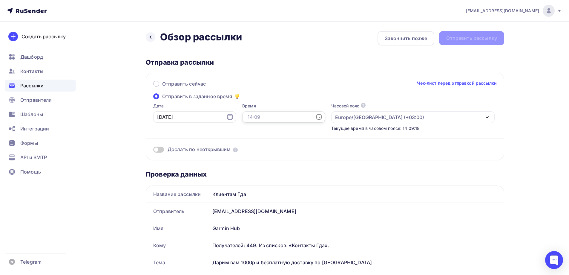
click at [247, 117] on input "text" at bounding box center [283, 116] width 83 height 11
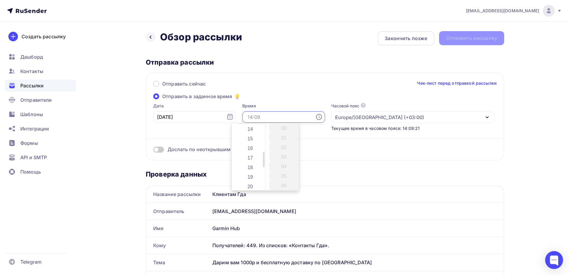
scroll to position [120, 0]
click at [248, 143] on li "14" at bounding box center [251, 143] width 31 height 10
click at [283, 168] on li "20" at bounding box center [284, 170] width 31 height 10
type input "14:20"
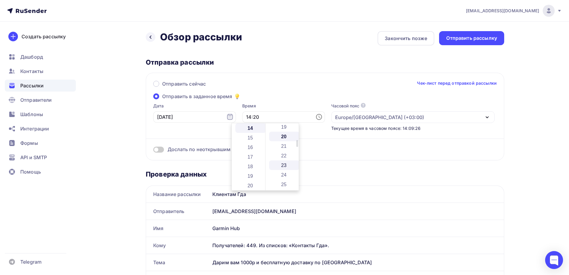
scroll to position [191, 0]
click at [156, 151] on span at bounding box center [158, 149] width 11 height 6
click at [153, 150] on input "checkbox" at bounding box center [153, 150] width 0 height 0
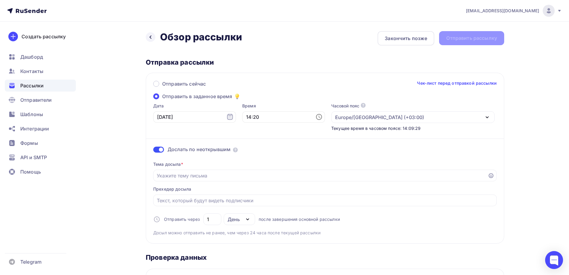
scroll to position [30, 0]
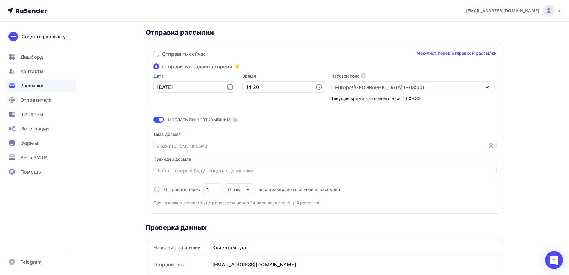
drag, startPoint x: 386, startPoint y: 17, endPoint x: 379, endPoint y: 18, distance: 7.2
click at [386, 17] on nav "[EMAIL_ADDRESS][DOMAIN_NAME] Аккаунт Тарифы Выйти Создать рассылку [GEOGRAPHIC_…" at bounding box center [284, 11] width 569 height 22
click at [188, 148] on input "Отправить в заданное время" at bounding box center [321, 145] width 328 height 7
paste input "Промокод на Garmin + бесплатная доставка по [GEOGRAPHIC_DATA]"
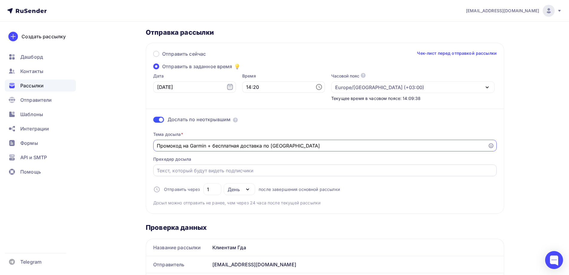
type input "Промокод на Garmin + бесплатная доставка по [GEOGRAPHIC_DATA]"
click at [219, 172] on input "Отправить в заданное время" at bounding box center [325, 170] width 337 height 7
click at [174, 173] on input "Отправить в заданное время" at bounding box center [325, 170] width 337 height 7
paste input "Мы переехали на новый адрес [DOMAIN_NAME] и теперь работаем под новым именем [P…"
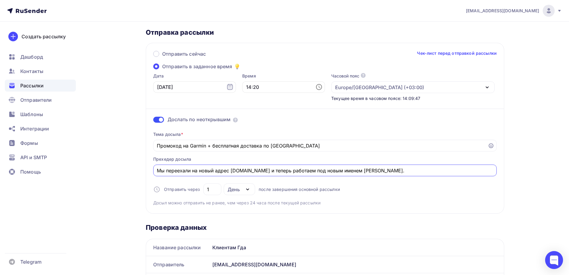
type input "Мы переехали на новый адрес [DOMAIN_NAME] и теперь работаем под новым именем [P…"
click at [314, 160] on div "Тема досыла * Промокод на Garmin + бесплатная доставка по России [PERSON_NAME] …" at bounding box center [325, 165] width 344 height 79
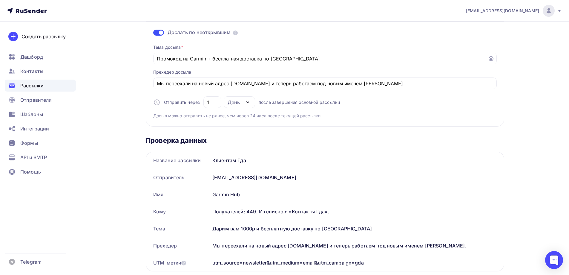
scroll to position [120, 0]
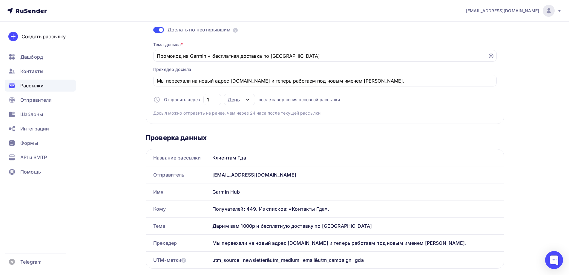
click at [247, 101] on icon "button" at bounding box center [247, 99] width 7 height 7
click at [239, 132] on div "Часы" at bounding box center [237, 128] width 13 height 7
drag, startPoint x: 208, startPoint y: 98, endPoint x: 199, endPoint y: 97, distance: 8.8
click at [199, 97] on div "Отправить через 24 Часы День Часы после завершения основной рассылки" at bounding box center [246, 100] width 187 height 12
click at [464, 118] on div "Отправить сейчас Чек-лист перед отправкой рассылки Отправить в заданное время Д…" at bounding box center [325, 38] width 359 height 171
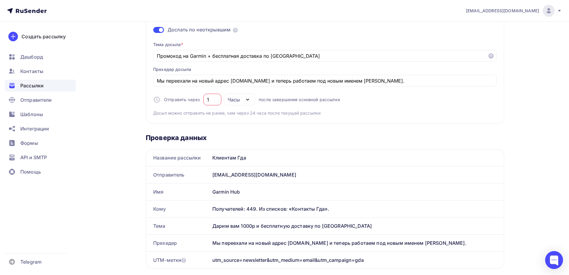
drag, startPoint x: 207, startPoint y: 98, endPoint x: 200, endPoint y: 97, distance: 7.0
click at [200, 97] on div "Отправить через 1 Часы День Часы после завершения основной рассылки" at bounding box center [246, 100] width 187 height 12
click at [377, 104] on div "Тема досыла * Промокод на Garmin + бесплатная доставка по России [PERSON_NAME] …" at bounding box center [325, 76] width 344 height 79
drag, startPoint x: 207, startPoint y: 99, endPoint x: 199, endPoint y: 98, distance: 7.6
click at [199, 98] on div "Отправить через 2 Часы День Часы после завершения основной рассылки" at bounding box center [246, 100] width 187 height 12
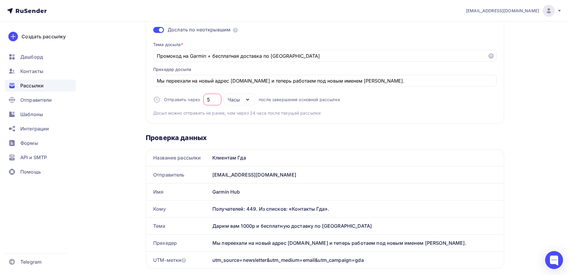
drag, startPoint x: 212, startPoint y: 100, endPoint x: 202, endPoint y: 99, distance: 9.6
click at [202, 99] on div "Отправить через 5 Часы День Часы после завершения основной рассылки" at bounding box center [246, 100] width 187 height 12
drag, startPoint x: 209, startPoint y: 100, endPoint x: 204, endPoint y: 100, distance: 4.8
click at [204, 100] on div "24" at bounding box center [213, 100] width 18 height 12
drag, startPoint x: 213, startPoint y: 99, endPoint x: 196, endPoint y: 99, distance: 16.4
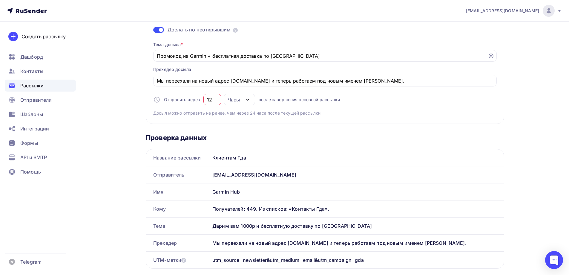
click at [196, 99] on div "Отправить через 12 Часы День Часы после завершения основной рассылки" at bounding box center [246, 100] width 187 height 12
click at [239, 100] on div "Часы" at bounding box center [234, 99] width 12 height 7
type input "1"
click at [239, 117] on div "День" at bounding box center [237, 116] width 13 height 7
click at [389, 116] on div "Тема досыла * Промокод на Garmin + бесплатная доставка по России [PERSON_NAME] …" at bounding box center [325, 76] width 344 height 79
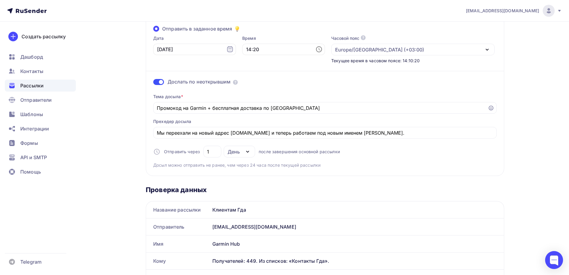
scroll to position [0, 0]
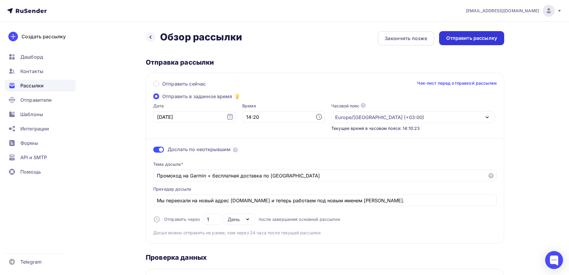
click at [464, 40] on div "Отправить рассылку" at bounding box center [472, 38] width 51 height 7
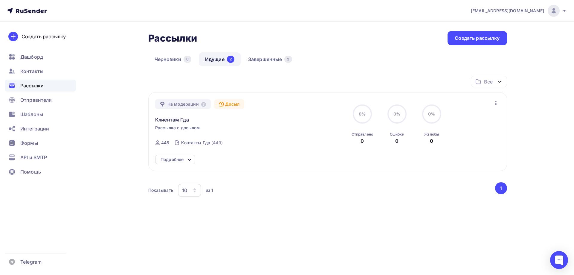
click at [30, 86] on span "Рассылки" at bounding box center [31, 85] width 23 height 7
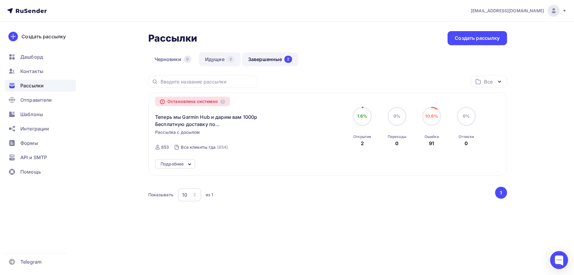
click at [217, 58] on link "Идущие 2" at bounding box center [220, 59] width 42 height 14
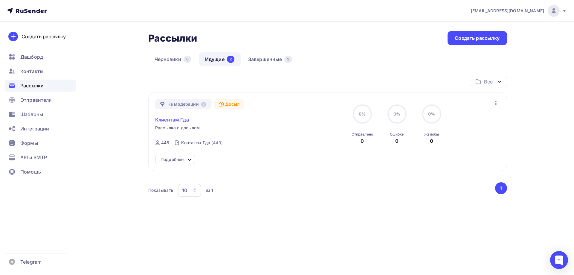
click at [166, 120] on span "Клиентам Гда" at bounding box center [172, 119] width 34 height 7
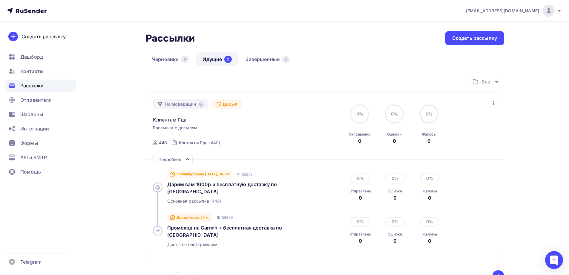
scroll to position [30, 0]
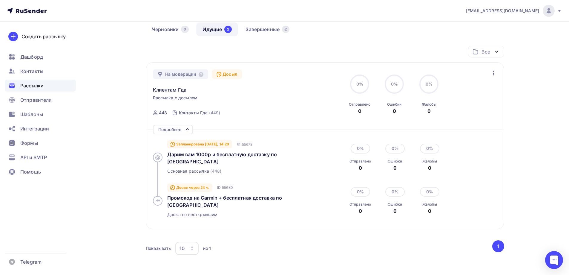
click at [34, 86] on span "Рассылки" at bounding box center [31, 85] width 23 height 7
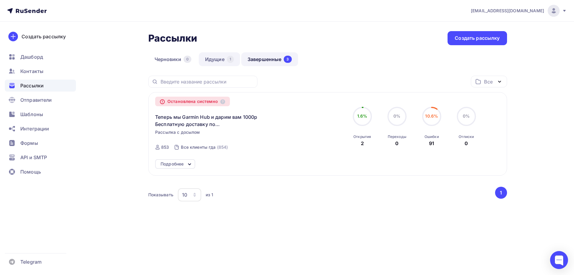
click at [215, 59] on link "Идущие 1" at bounding box center [219, 59] width 41 height 14
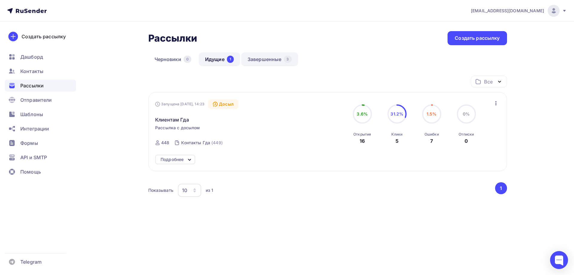
click at [258, 62] on link "Завершенные 3" at bounding box center [269, 59] width 57 height 14
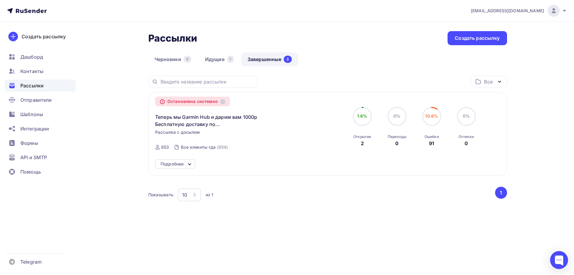
click at [188, 164] on icon at bounding box center [189, 164] width 7 height 7
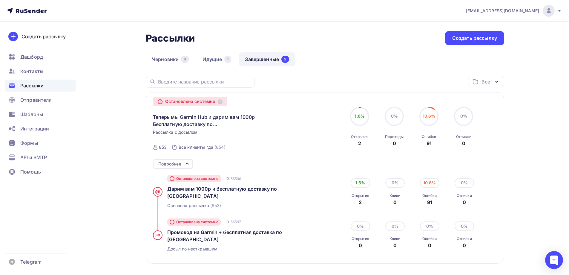
click at [188, 164] on icon at bounding box center [187, 163] width 7 height 7
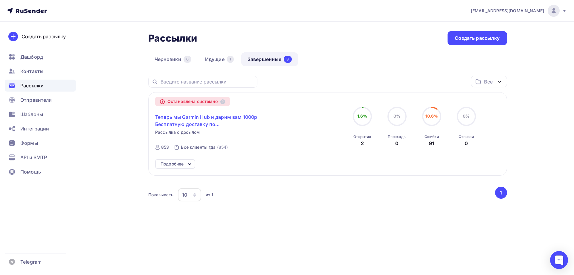
click at [165, 117] on span "Теперь мы Garmin Hub и дарим вам 1000р Бесплатную доставку по [GEOGRAPHIC_DATA]" at bounding box center [206, 120] width 103 height 14
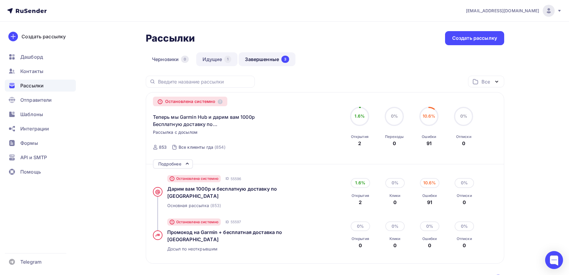
click at [215, 62] on link "Идущие 1" at bounding box center [216, 59] width 41 height 14
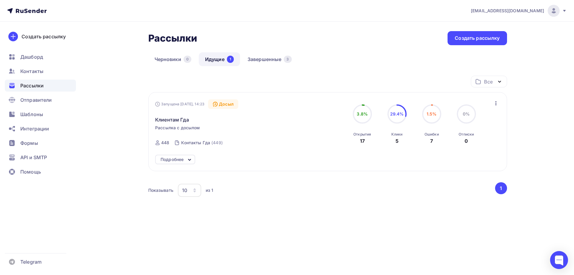
click at [190, 161] on icon at bounding box center [189, 159] width 7 height 7
